Goal: Use online tool/utility

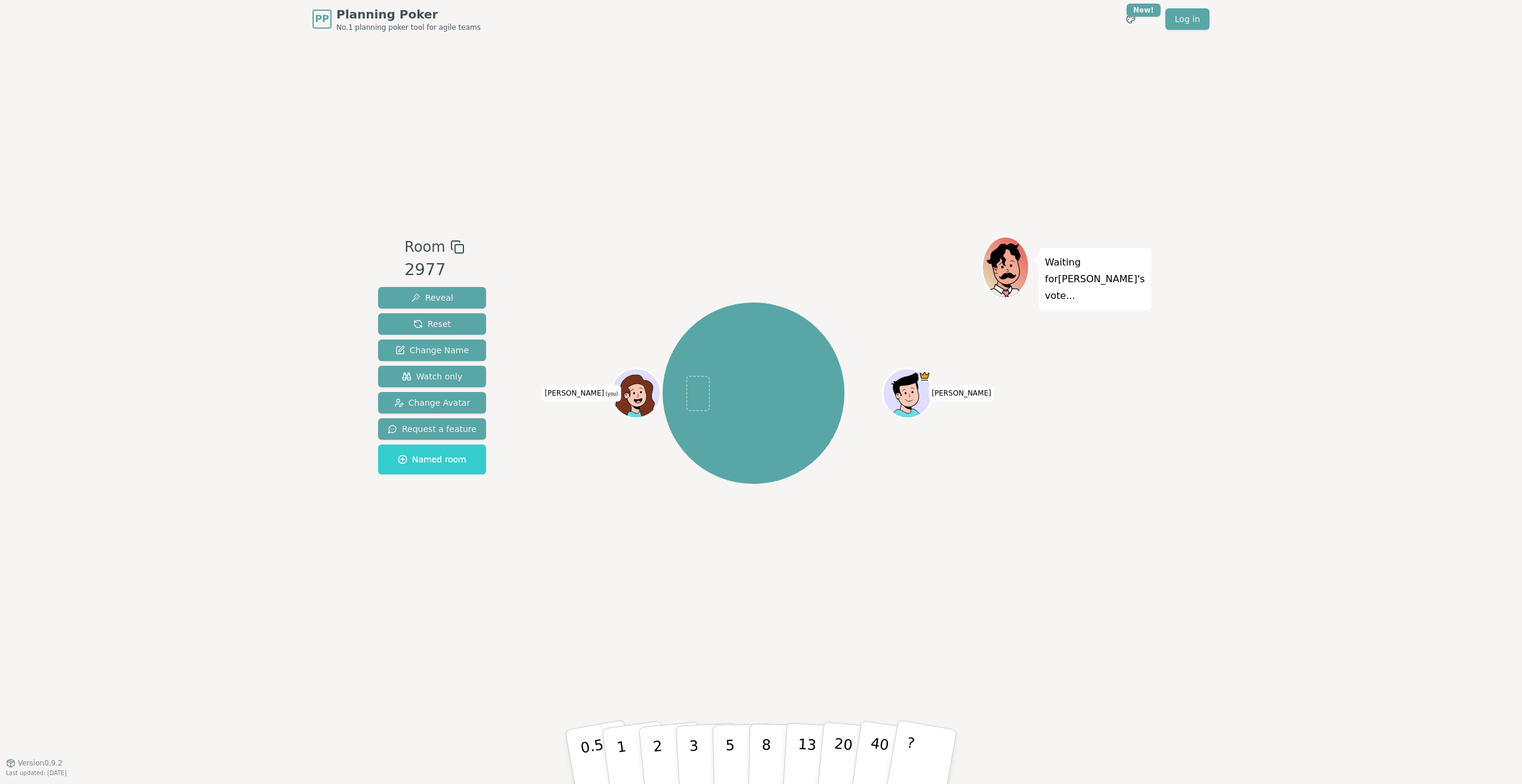
click at [640, 386] on icon at bounding box center [635, 396] width 46 height 43
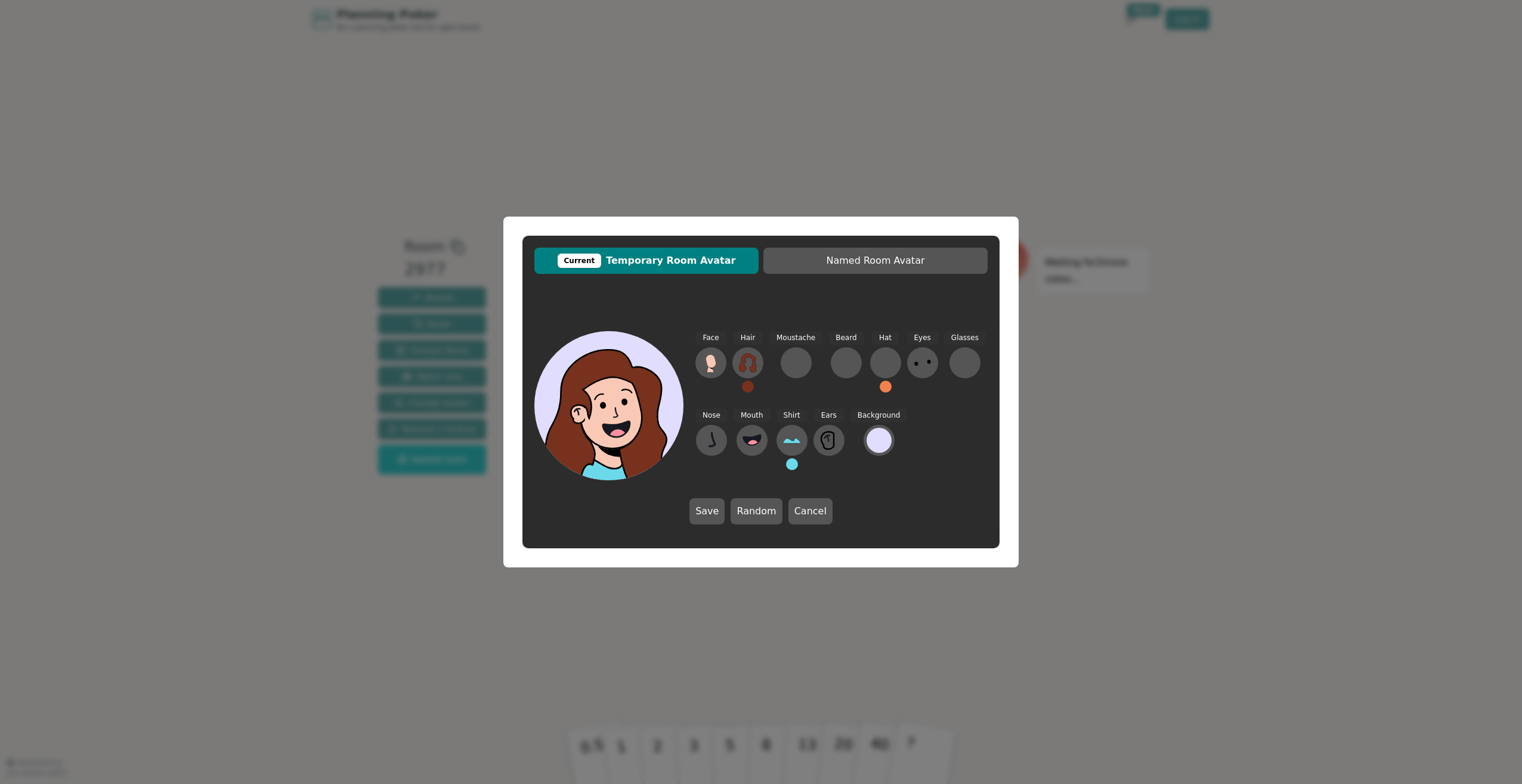
click at [720, 265] on span "Current Temporary Room Avatar" at bounding box center [647, 261] width 213 height 15
click at [763, 514] on button "Random" at bounding box center [756, 511] width 51 height 26
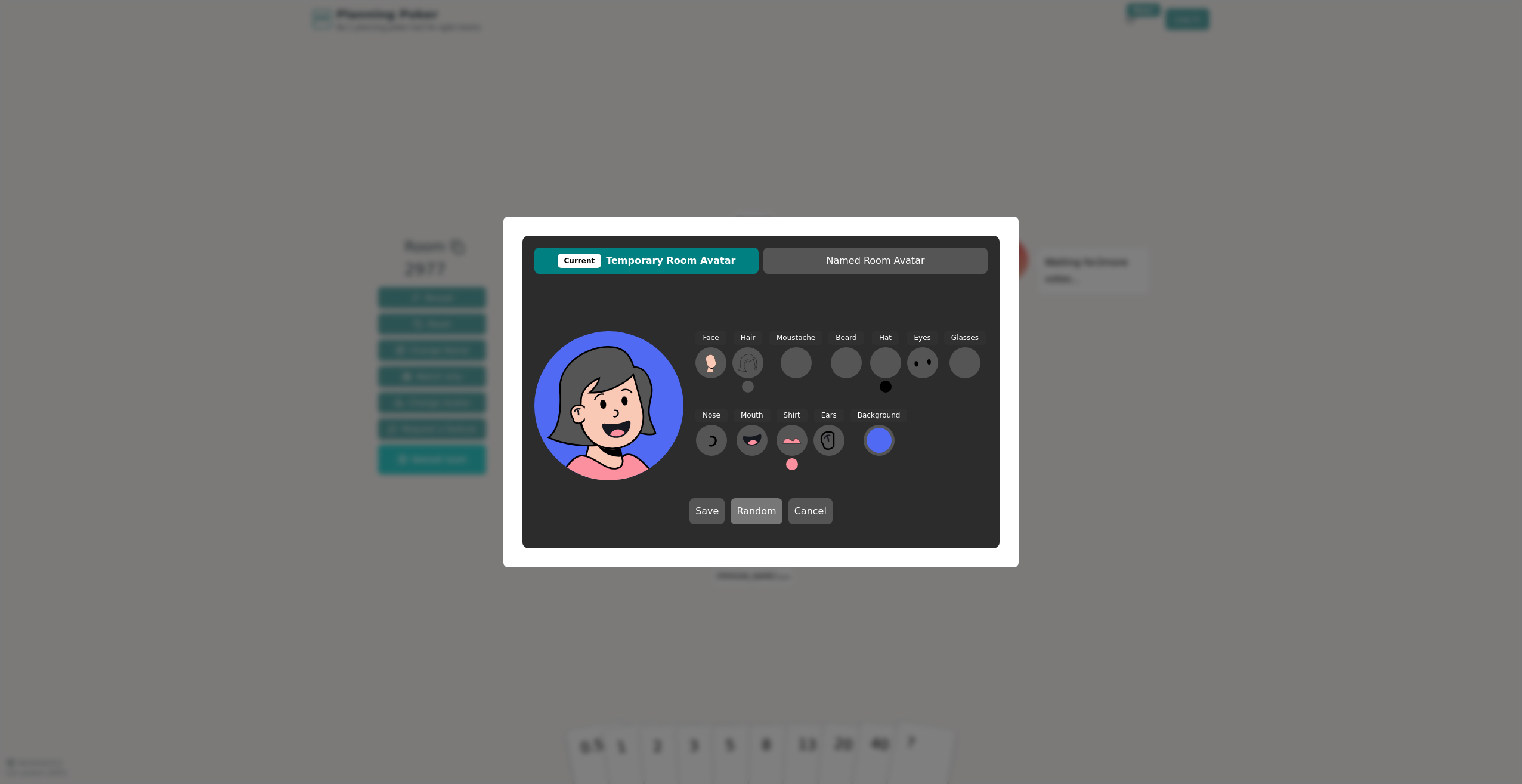
click at [763, 514] on button "Random" at bounding box center [756, 511] width 51 height 26
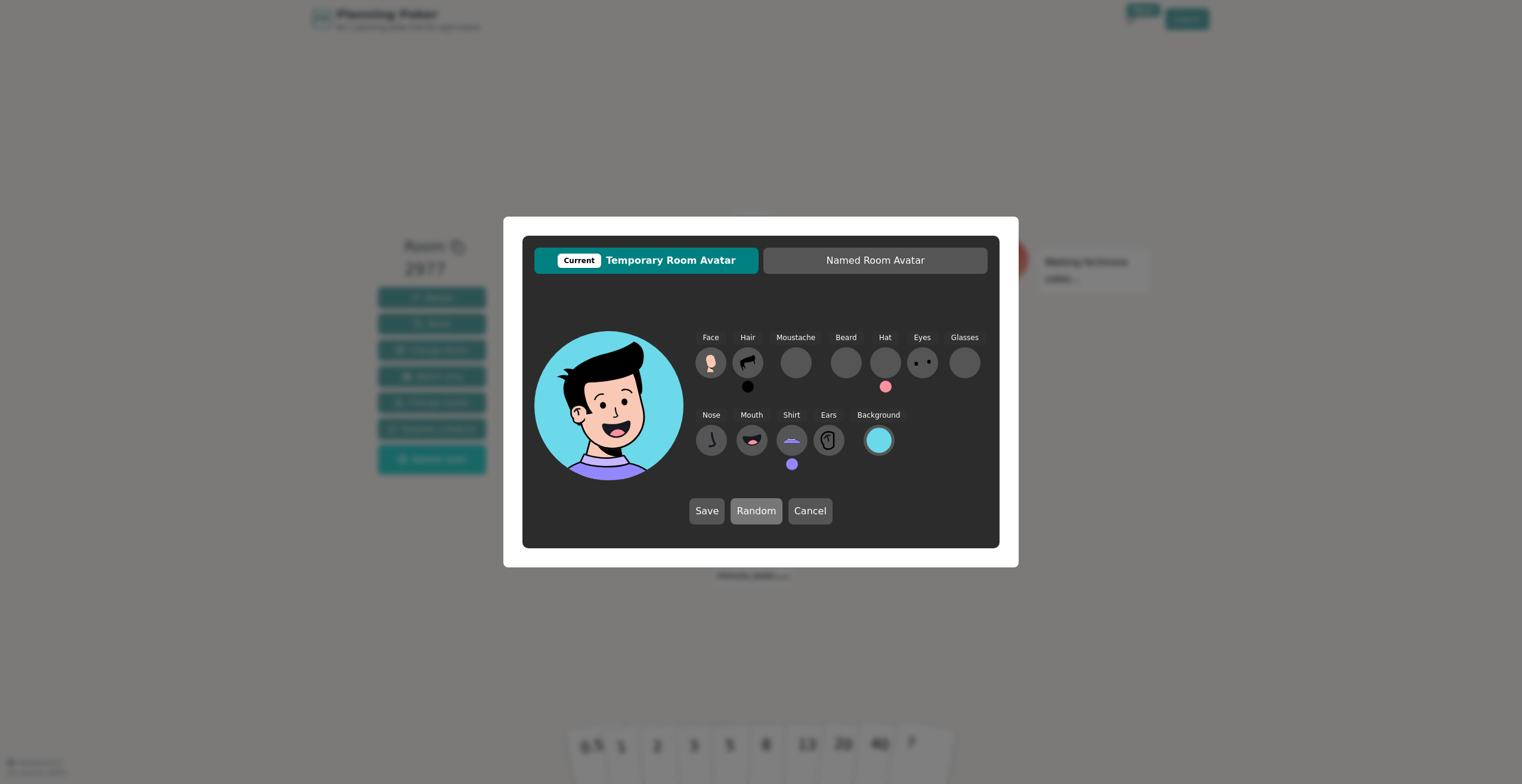
click at [763, 514] on button "Random" at bounding box center [756, 511] width 51 height 26
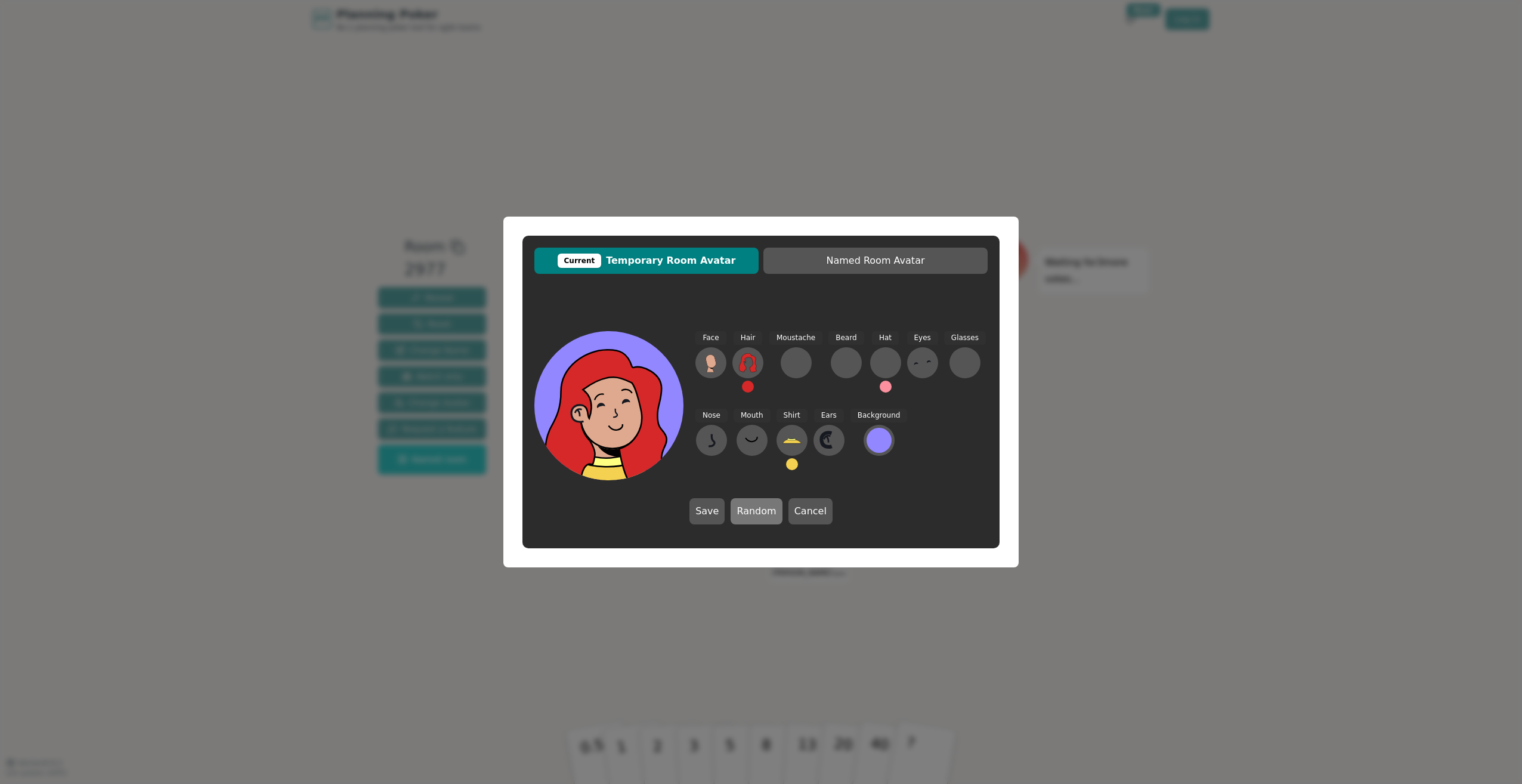
click at [763, 514] on button "Random" at bounding box center [756, 511] width 51 height 26
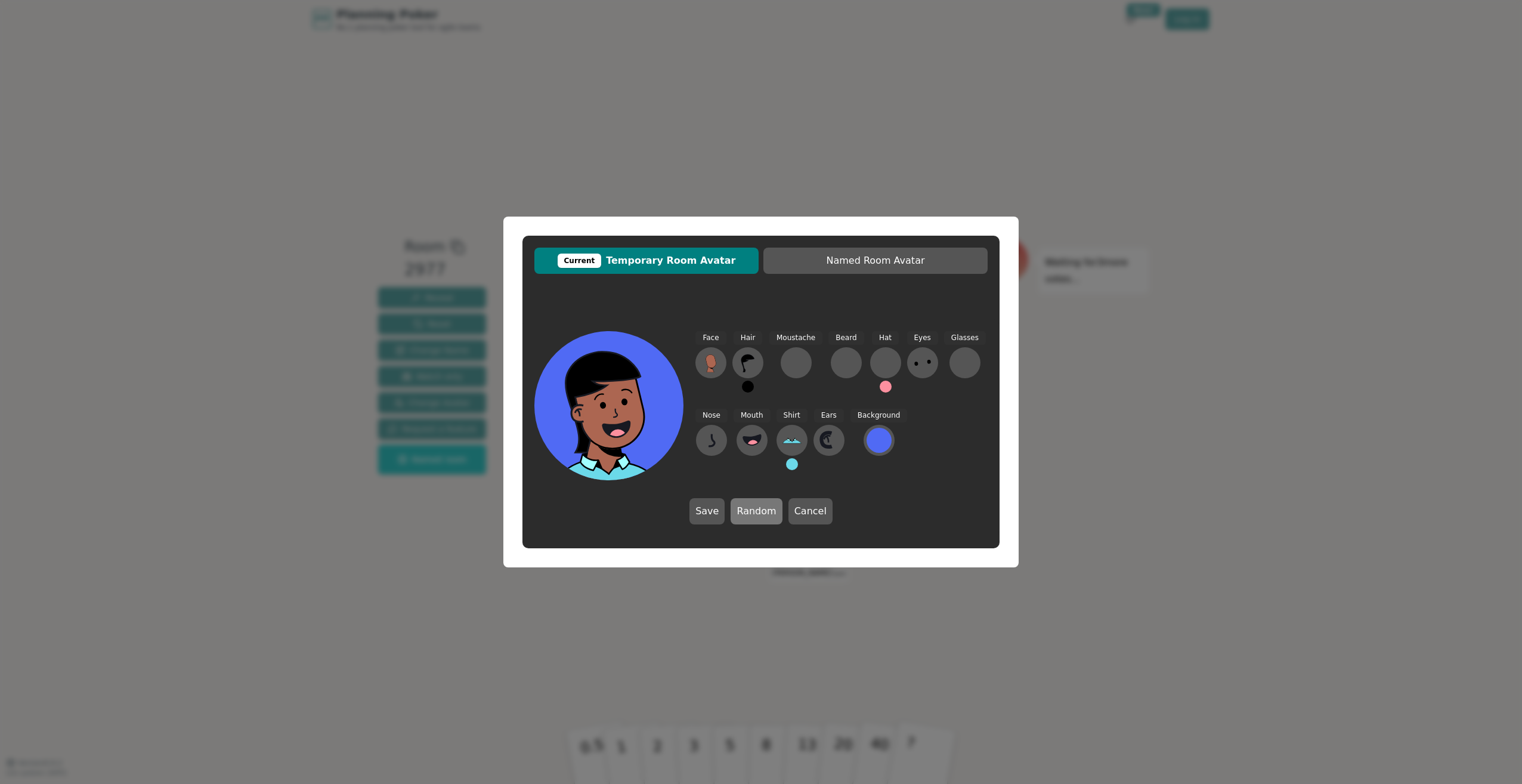
click at [763, 514] on button "Random" at bounding box center [756, 511] width 51 height 26
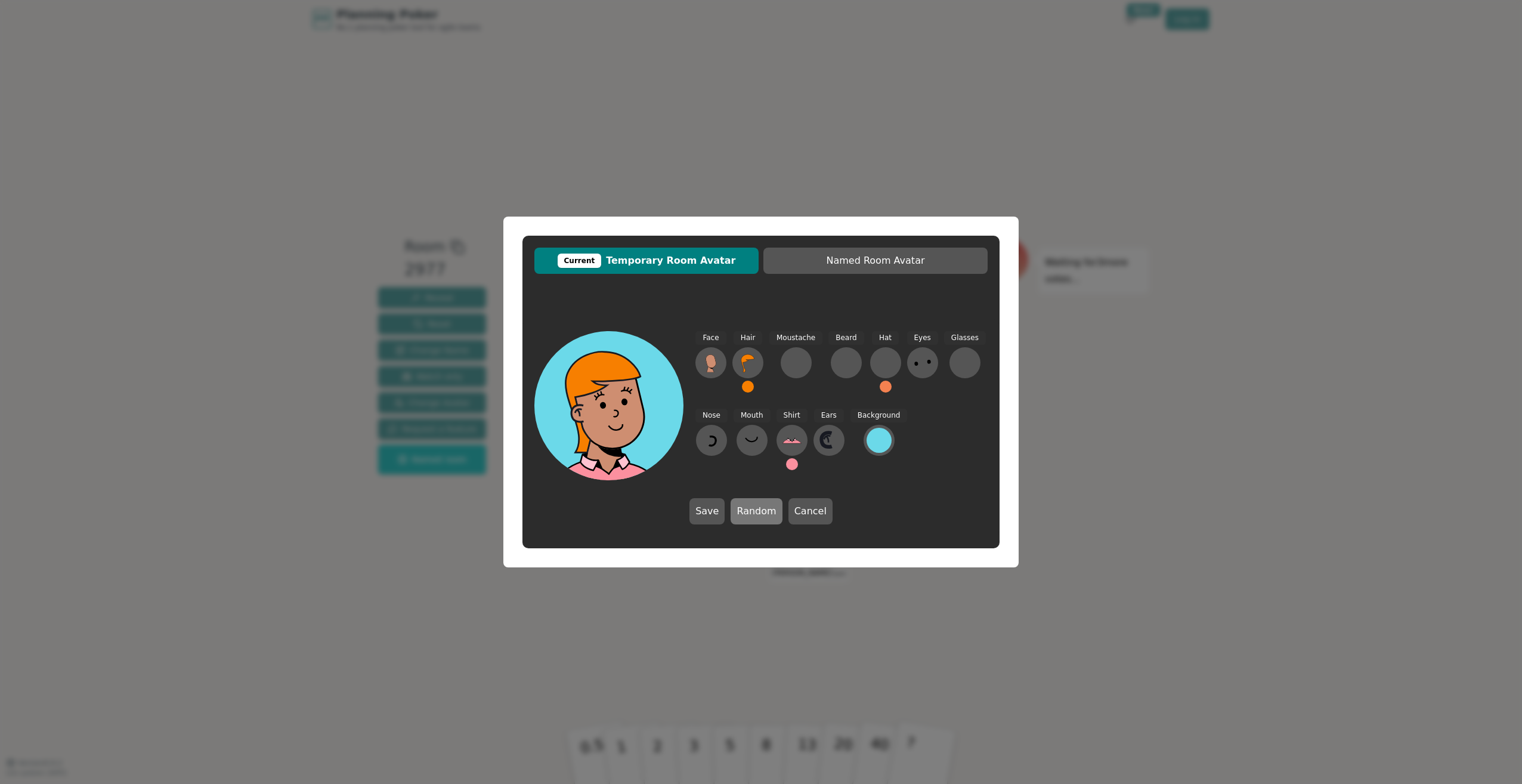
click at [763, 514] on button "Random" at bounding box center [756, 511] width 51 height 26
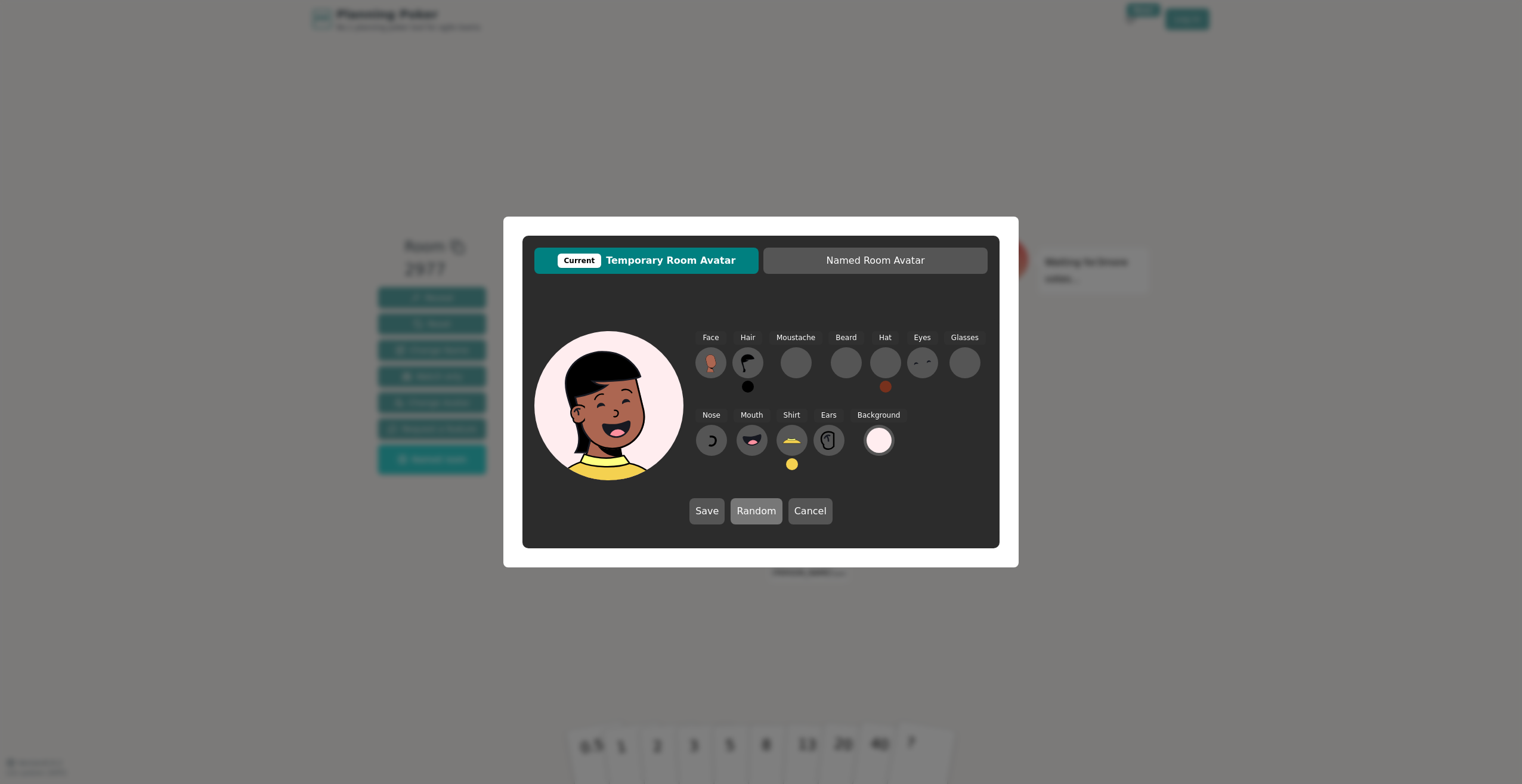
click at [763, 514] on button "Random" at bounding box center [756, 511] width 51 height 26
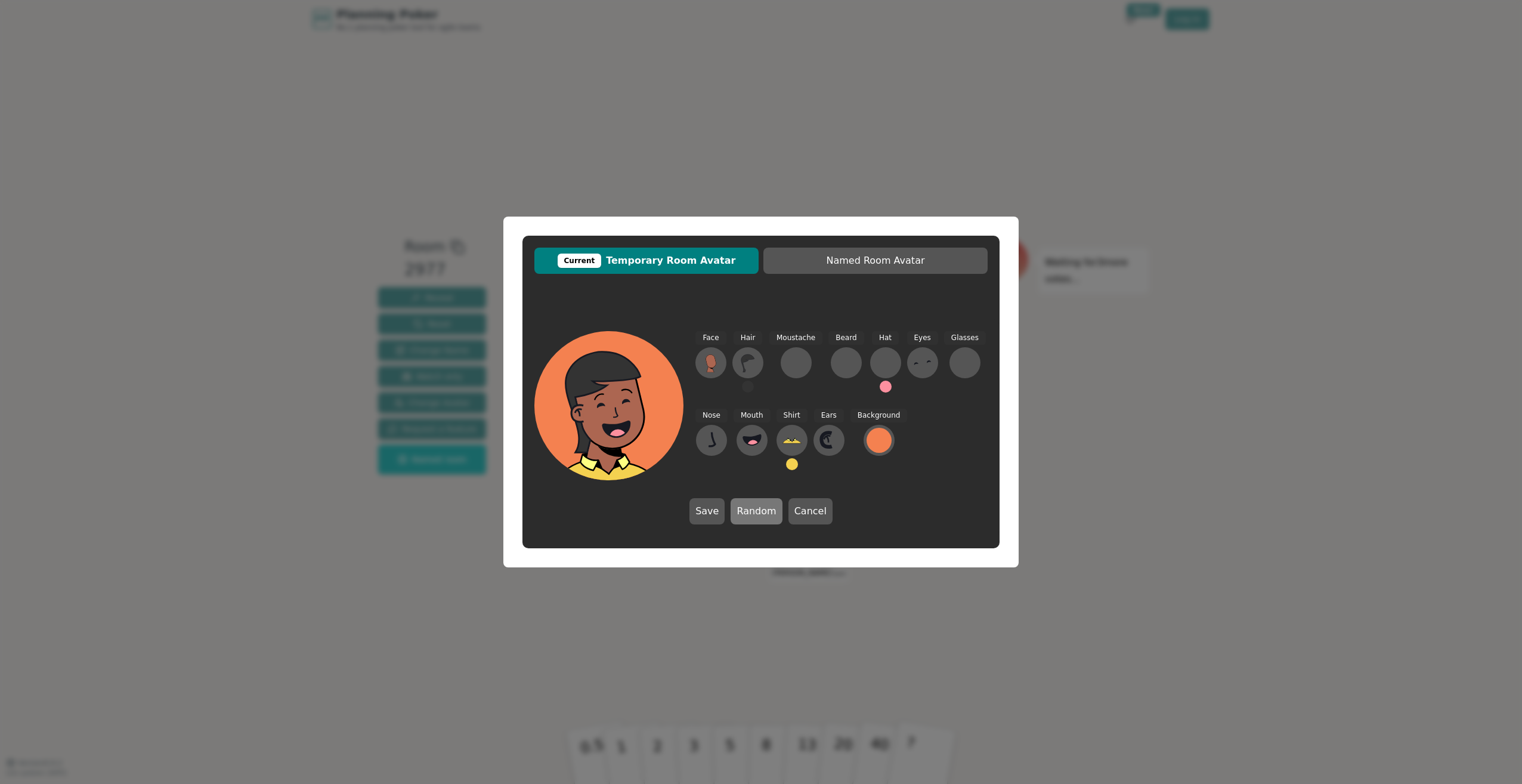
click at [763, 514] on button "Random" at bounding box center [756, 511] width 51 height 26
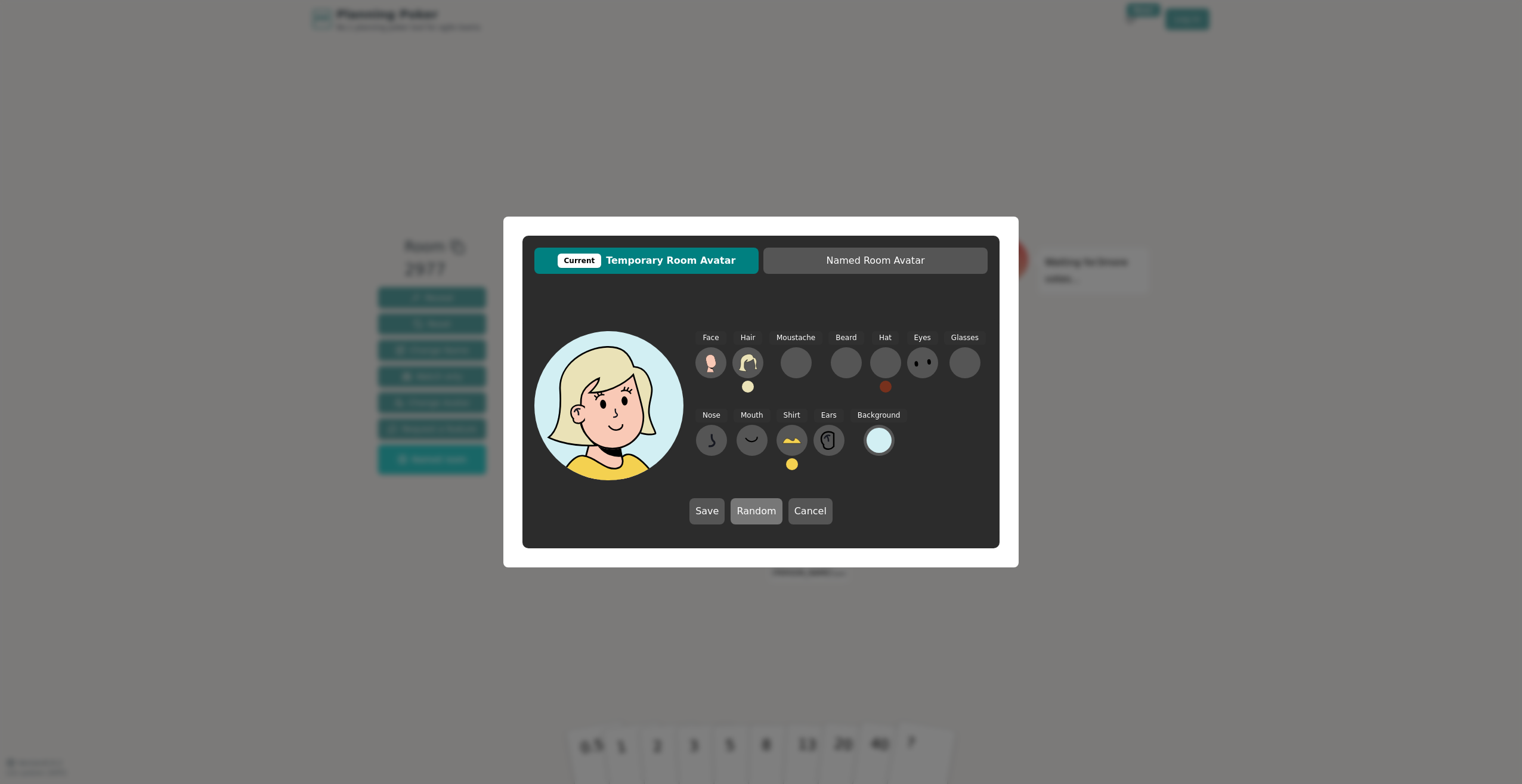
click at [763, 514] on button "Random" at bounding box center [756, 511] width 51 height 26
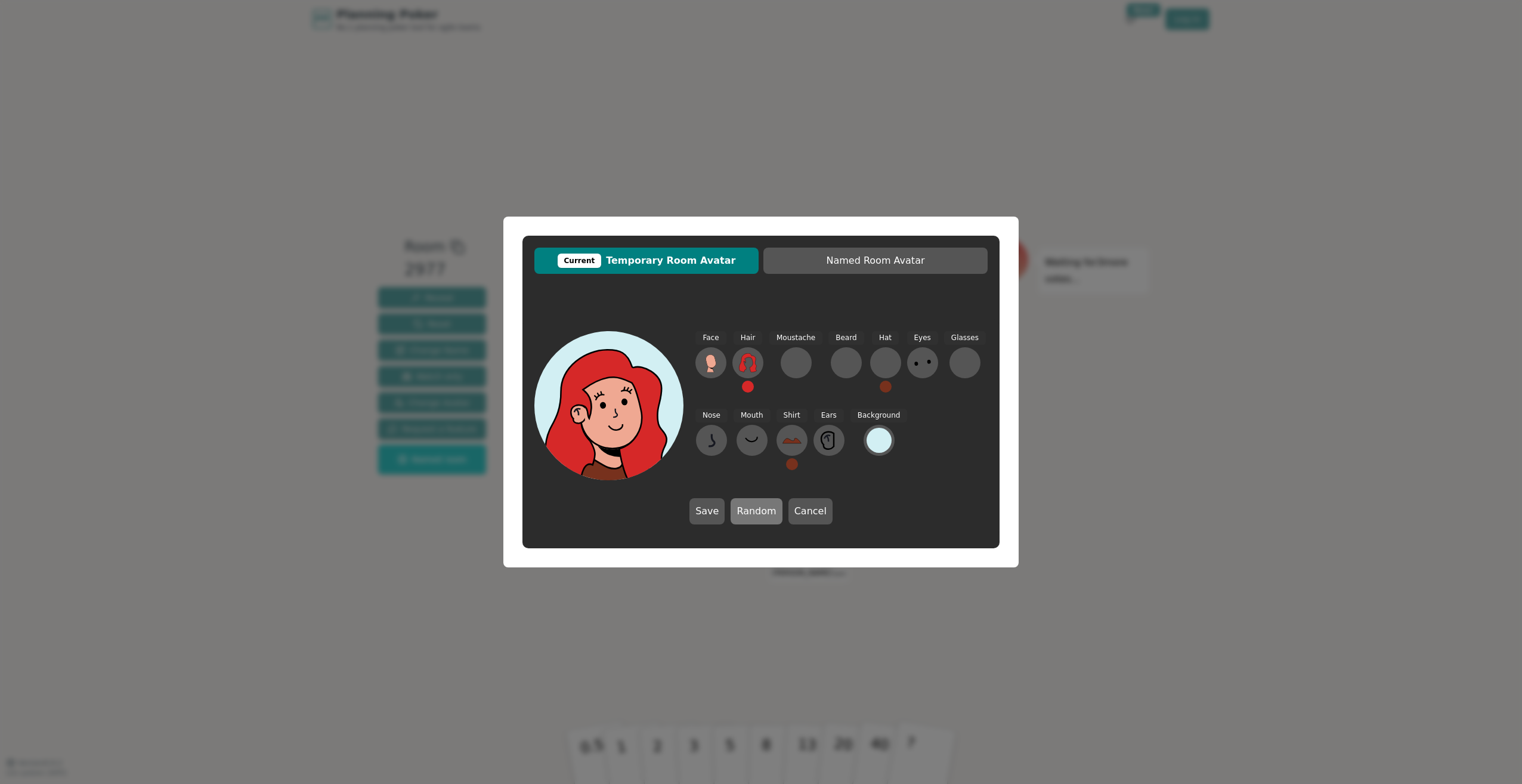
click at [763, 514] on button "Random" at bounding box center [756, 511] width 51 height 26
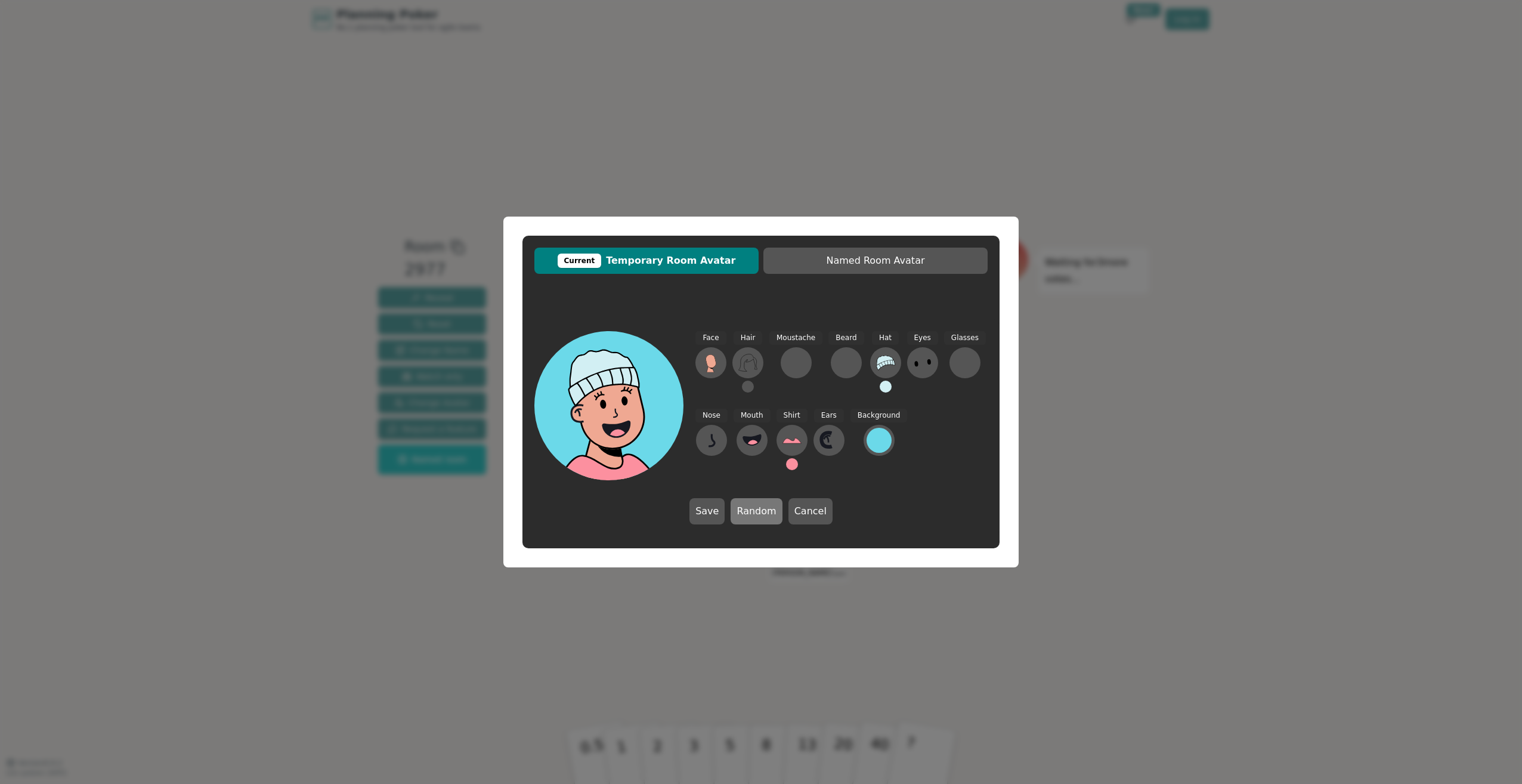
click at [763, 514] on button "Random" at bounding box center [756, 511] width 51 height 26
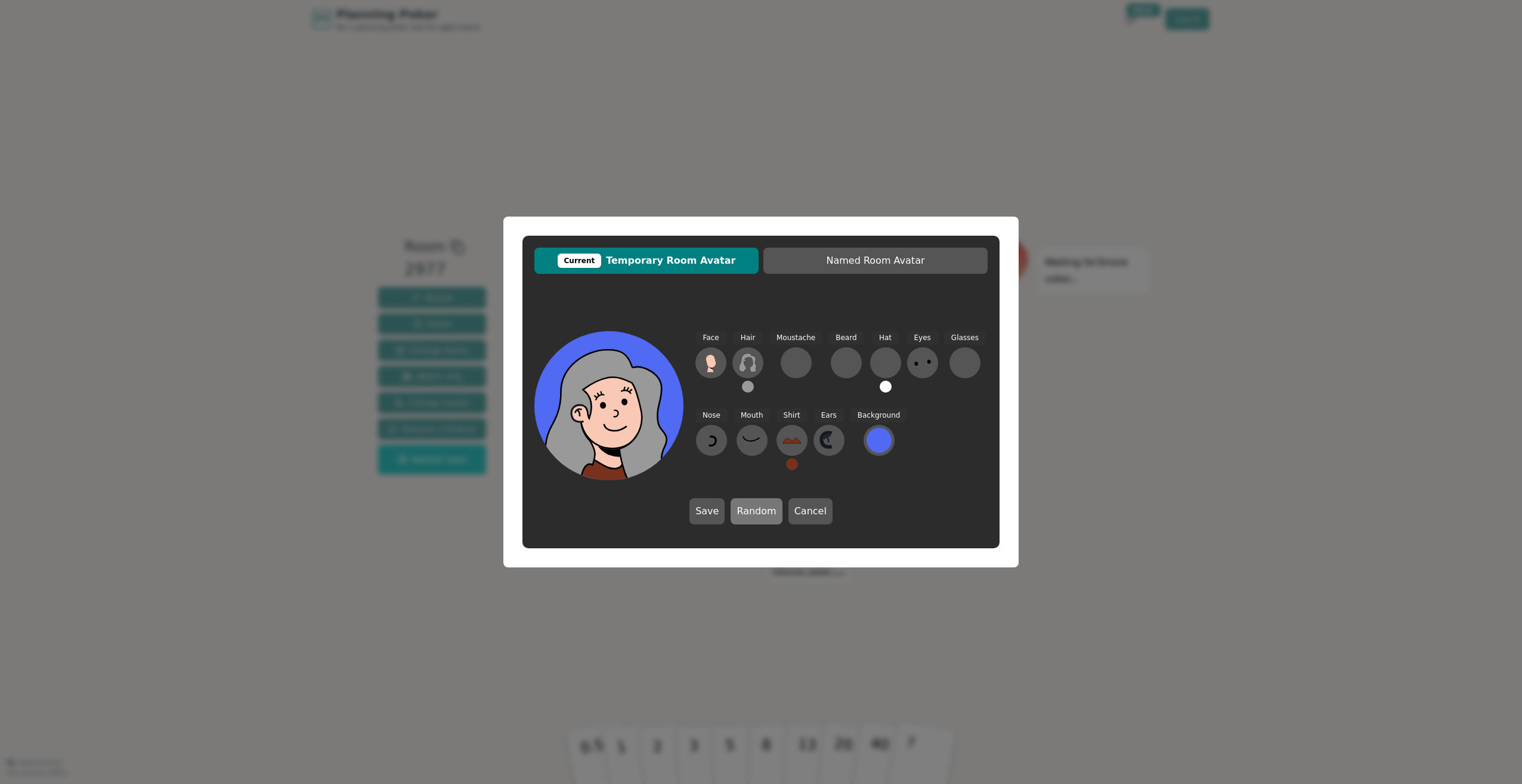
click at [763, 514] on button "Random" at bounding box center [756, 511] width 51 height 26
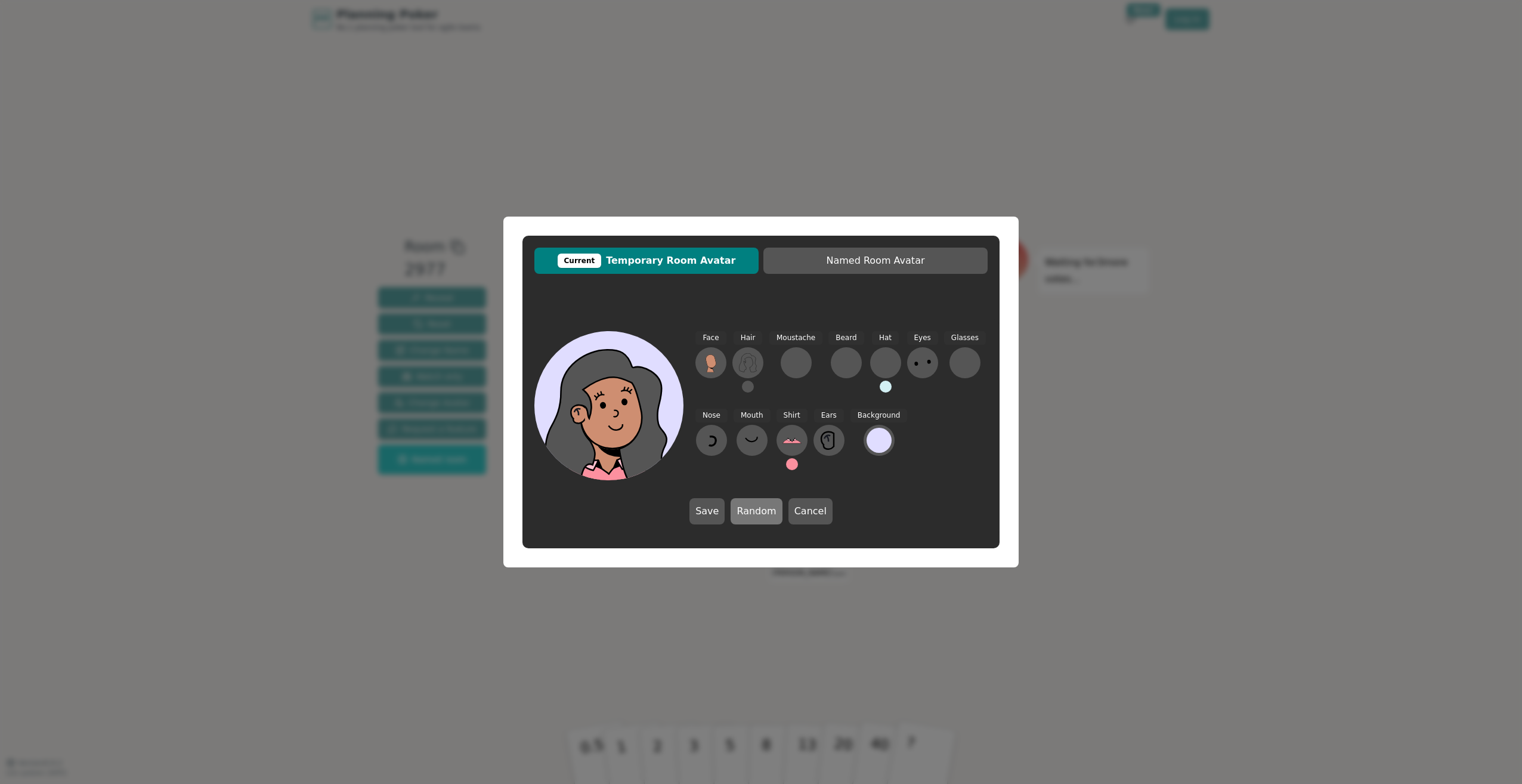
click at [763, 514] on button "Random" at bounding box center [756, 511] width 51 height 26
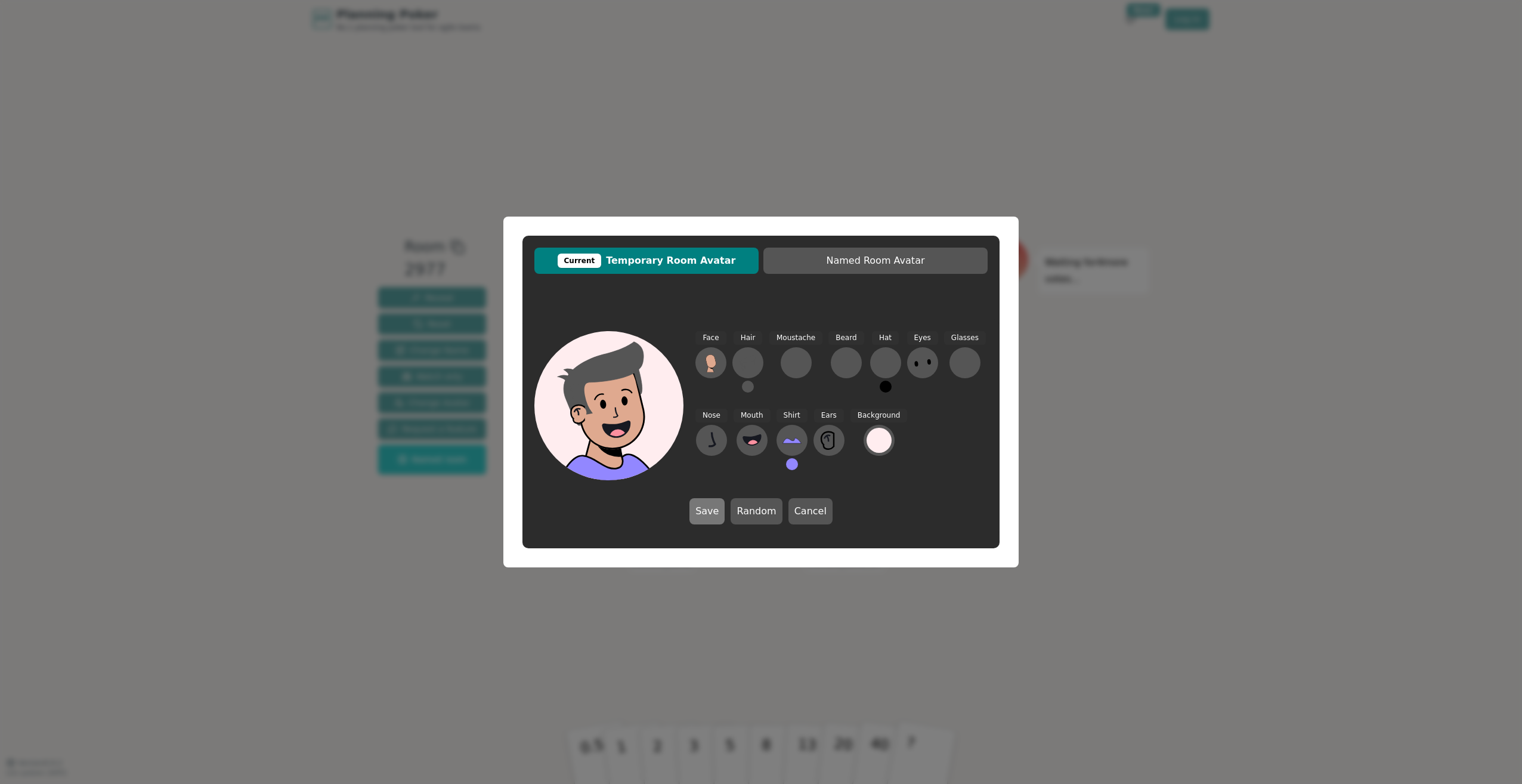
click at [722, 514] on button "Save" at bounding box center [707, 511] width 35 height 26
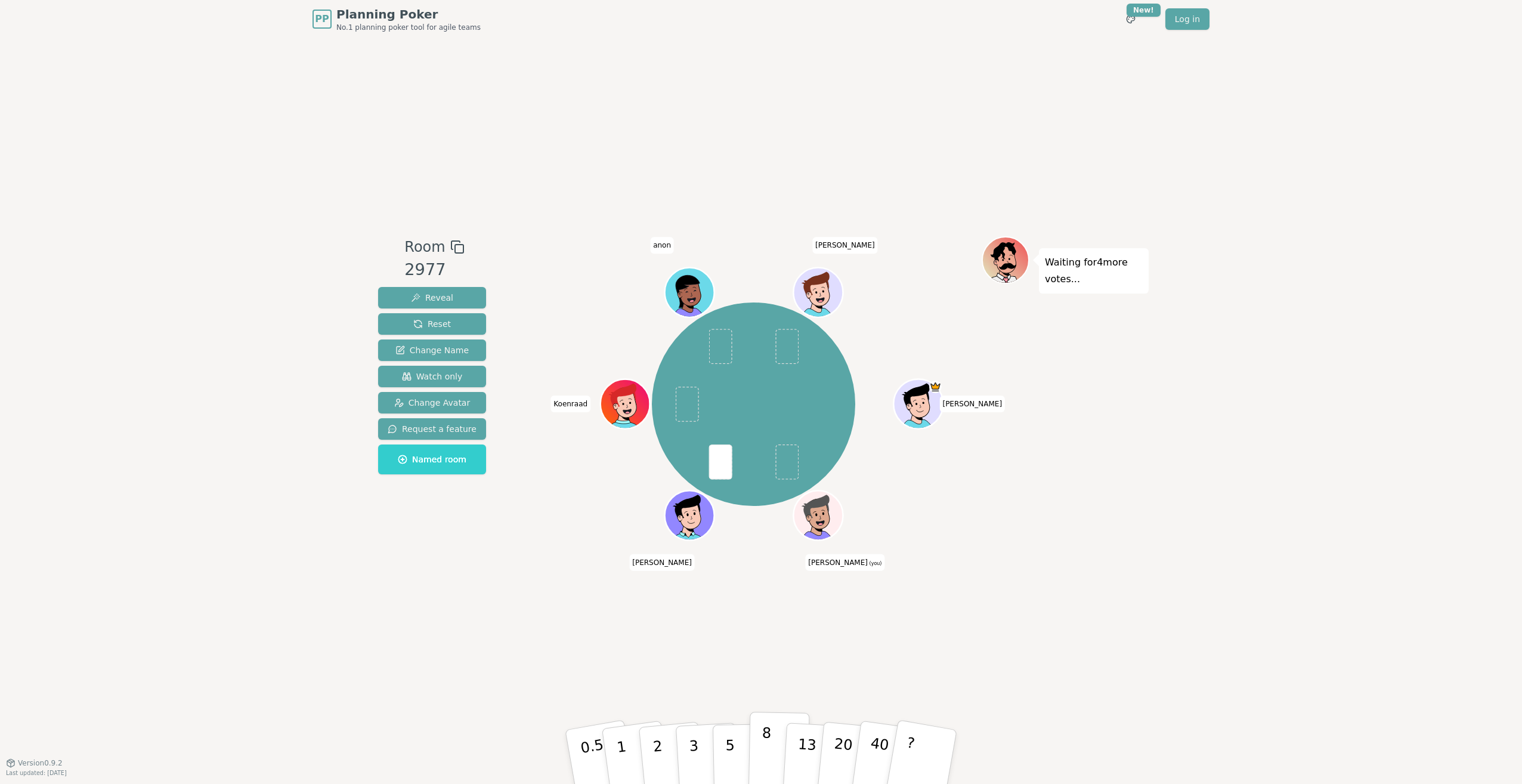
click at [769, 736] on p "8" at bounding box center [766, 756] width 10 height 64
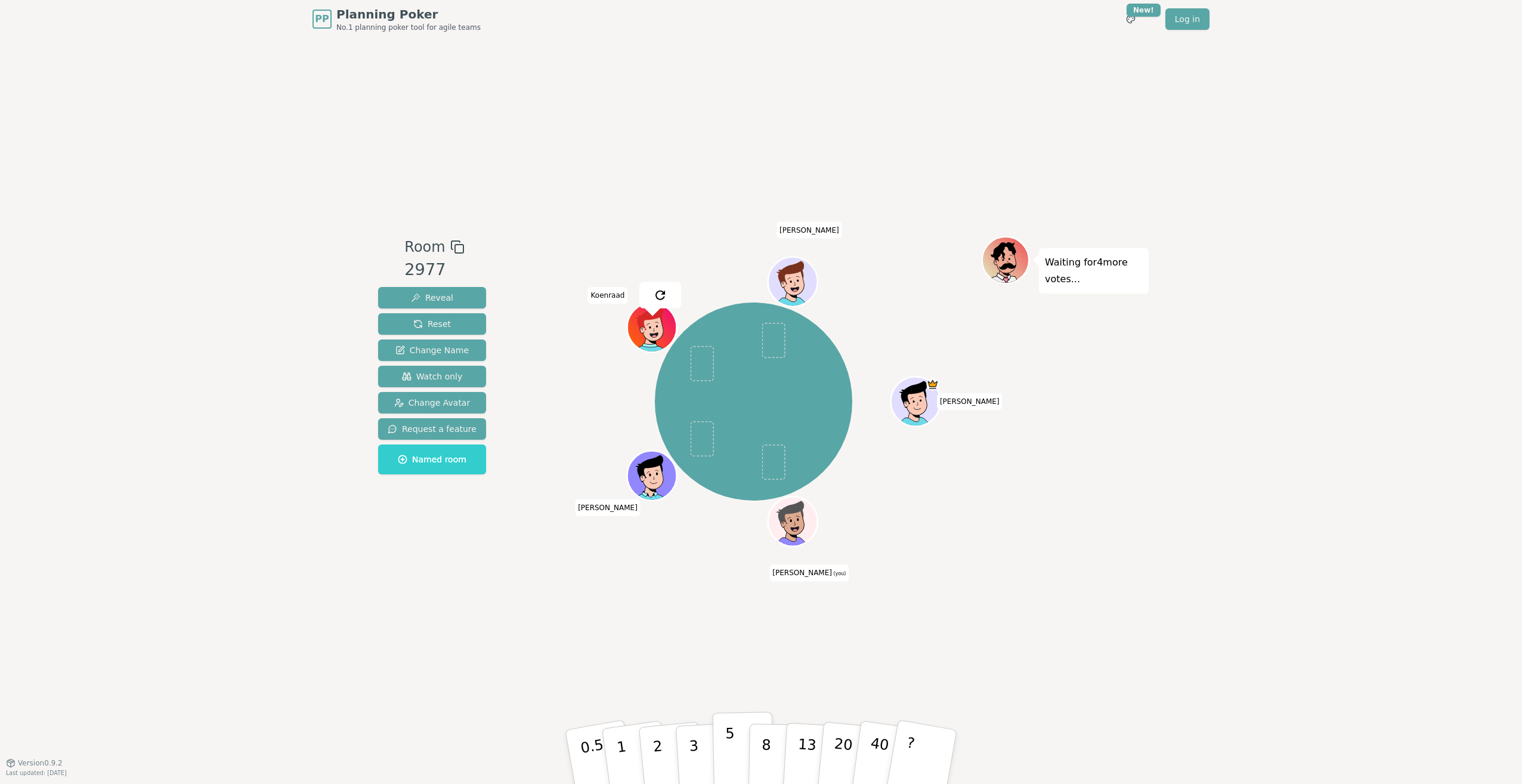
click at [728, 744] on p "5" at bounding box center [731, 757] width 10 height 64
